Goal: Task Accomplishment & Management: Manage account settings

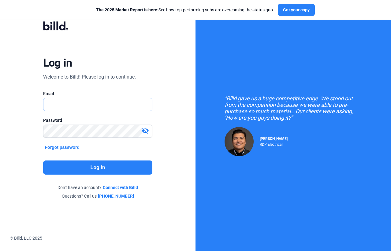
click at [82, 99] on input "text" at bounding box center [97, 104] width 109 height 13
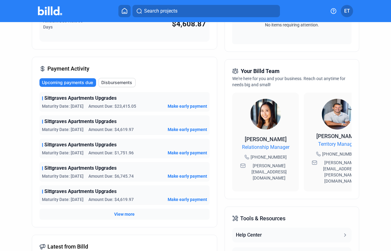
scroll to position [118, 0]
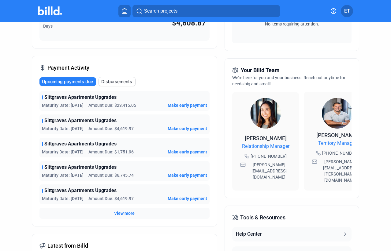
click at [126, 213] on span "View more" at bounding box center [124, 213] width 21 height 6
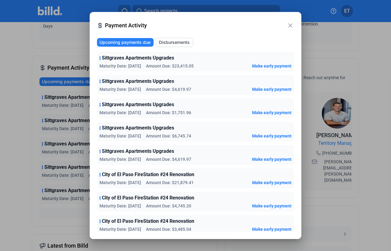
click at [291, 27] on mat-icon "close" at bounding box center [290, 25] width 7 height 7
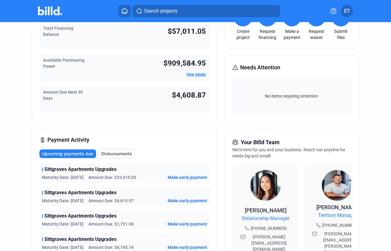
scroll to position [47, 0]
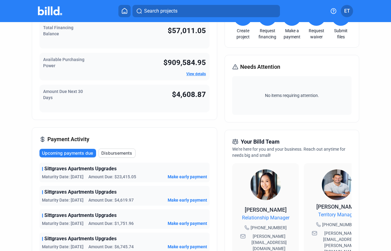
click at [178, 175] on span "Make early payment" at bounding box center [188, 176] width 40 height 6
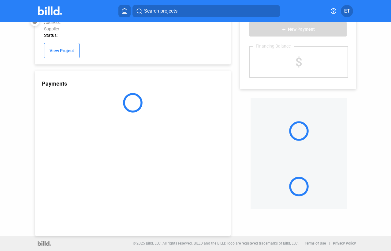
scroll to position [16, 0]
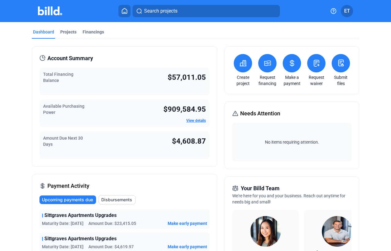
click at [316, 68] on button at bounding box center [316, 63] width 18 height 18
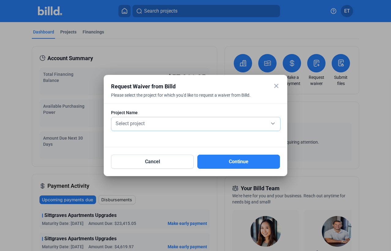
click at [273, 123] on div "Select project" at bounding box center [196, 123] width 163 height 9
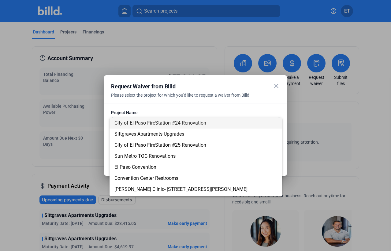
click at [222, 99] on div at bounding box center [195, 125] width 391 height 251
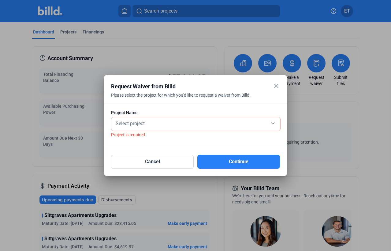
click at [278, 85] on mat-icon "close" at bounding box center [276, 85] width 7 height 7
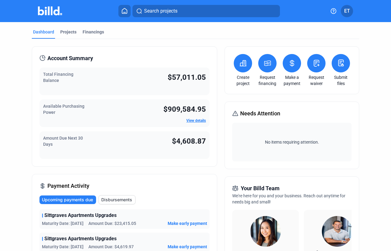
click at [51, 8] on img at bounding box center [50, 10] width 24 height 9
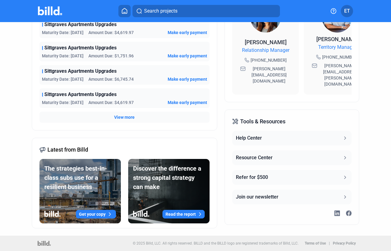
click at [338, 130] on button "Help Center" at bounding box center [291, 137] width 119 height 15
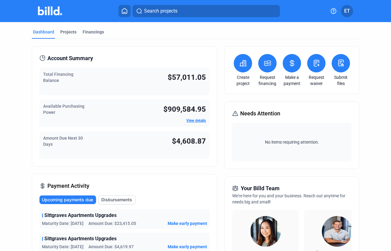
click at [128, 14] on button at bounding box center [125, 11] width 12 height 12
click at [127, 13] on icon at bounding box center [125, 11] width 6 height 6
click at [74, 31] on div "Projects" at bounding box center [68, 32] width 16 height 6
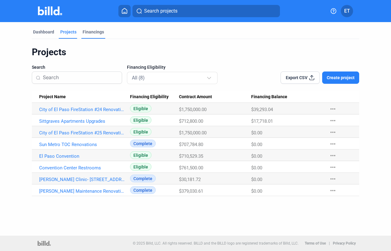
click at [95, 29] on div "Financings" at bounding box center [93, 32] width 21 height 6
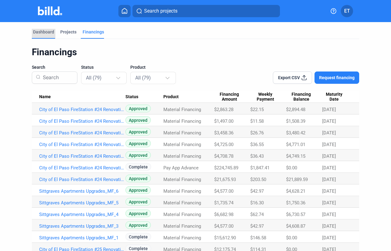
click at [45, 31] on div "Dashboard" at bounding box center [43, 32] width 21 height 6
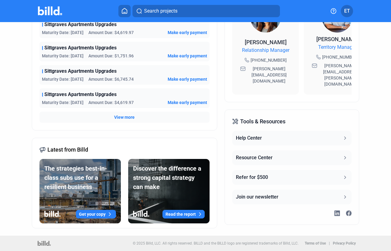
click at [343, 155] on icon at bounding box center [346, 158] width 6 height 6
